Goal: Information Seeking & Learning: Learn about a topic

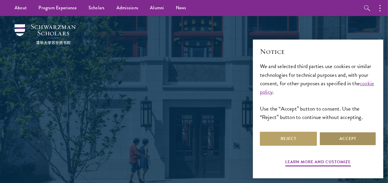
click at [340, 134] on button "Accept" at bounding box center [347, 139] width 57 height 14
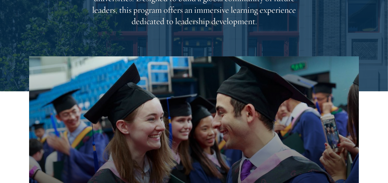
scroll to position [169, 0]
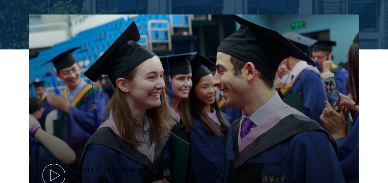
click at [88, 106] on button "Why Choose Schwarzman Scholars?" at bounding box center [194, 107] width 330 height 185
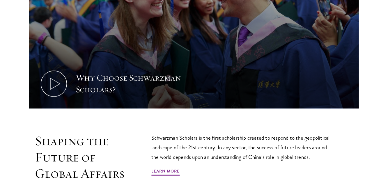
scroll to position [285, 0]
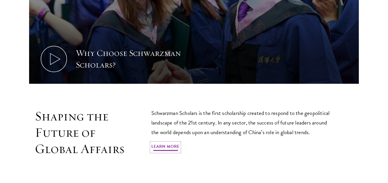
click at [167, 143] on link "Learn More" at bounding box center [165, 147] width 28 height 9
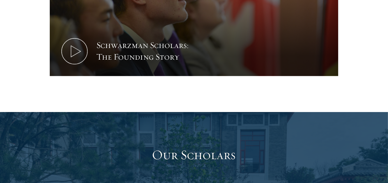
scroll to position [989, 0]
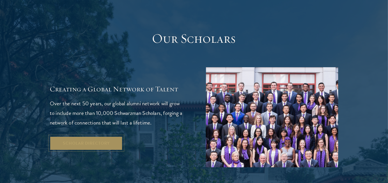
click at [102, 136] on link "Scholar Directory" at bounding box center [86, 143] width 73 height 14
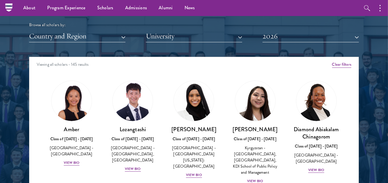
scroll to position [669, 0]
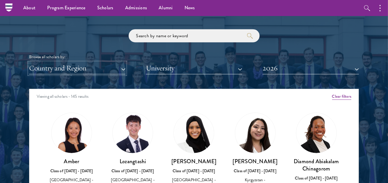
click at [112, 69] on button "Country and Region" at bounding box center [77, 68] width 96 height 12
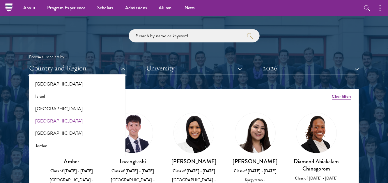
scroll to position [466, 0]
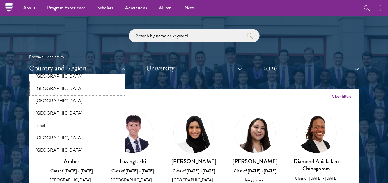
click at [51, 87] on button "[GEOGRAPHIC_DATA]" at bounding box center [77, 88] width 93 height 12
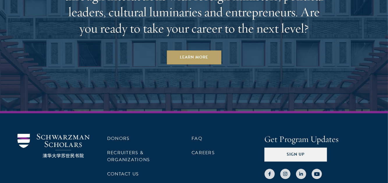
scroll to position [1746, 0]
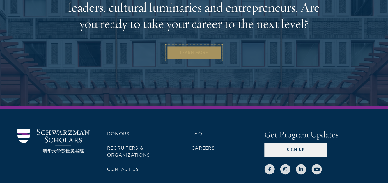
click at [207, 49] on link "Learn More" at bounding box center [194, 53] width 54 height 14
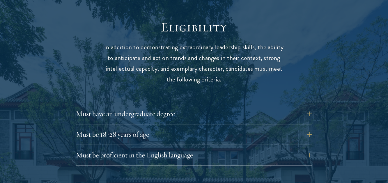
scroll to position [756, 0]
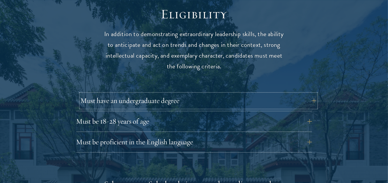
click at [304, 94] on button "Must have an undergraduate degree" at bounding box center [199, 101] width 236 height 14
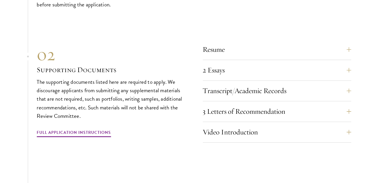
scroll to position [1891, 0]
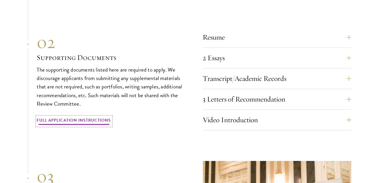
click at [100, 117] on link "Full Application Instructions" at bounding box center [74, 121] width 74 height 9
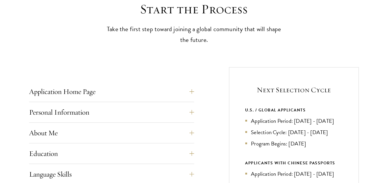
scroll to position [175, 0]
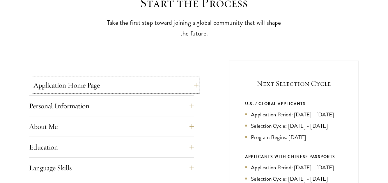
click at [193, 85] on button "Application Home Page" at bounding box center [115, 85] width 165 height 14
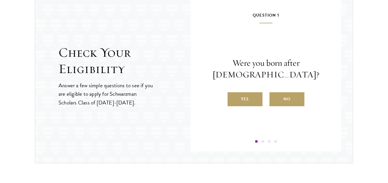
scroll to position [902, 0]
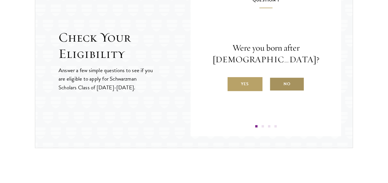
click at [286, 82] on label "No" at bounding box center [286, 84] width 35 height 14
click at [275, 82] on input "No" at bounding box center [271, 80] width 5 height 5
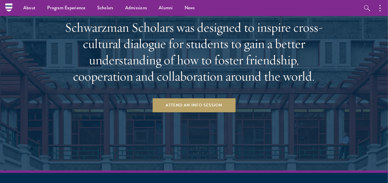
scroll to position [1129, 0]
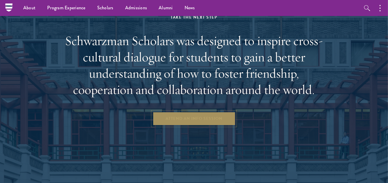
click at [202, 116] on link "Attend an Info Session" at bounding box center [193, 119] width 83 height 14
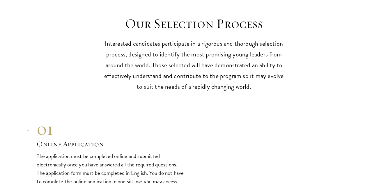
scroll to position [1603, 0]
